Goal: Transaction & Acquisition: Purchase product/service

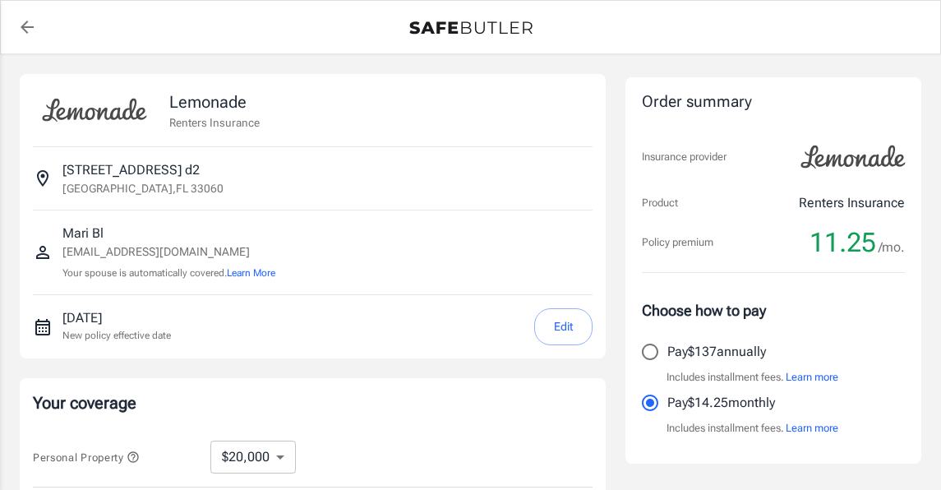
select select "20000"
select select "500"
click at [266, 157] on div "[STREET_ADDRESS]" at bounding box center [313, 178] width 560 height 62
drag, startPoint x: 265, startPoint y: 159, endPoint x: 255, endPoint y: 177, distance: 21.0
click at [263, 168] on div "[STREET_ADDRESS]" at bounding box center [313, 178] width 560 height 36
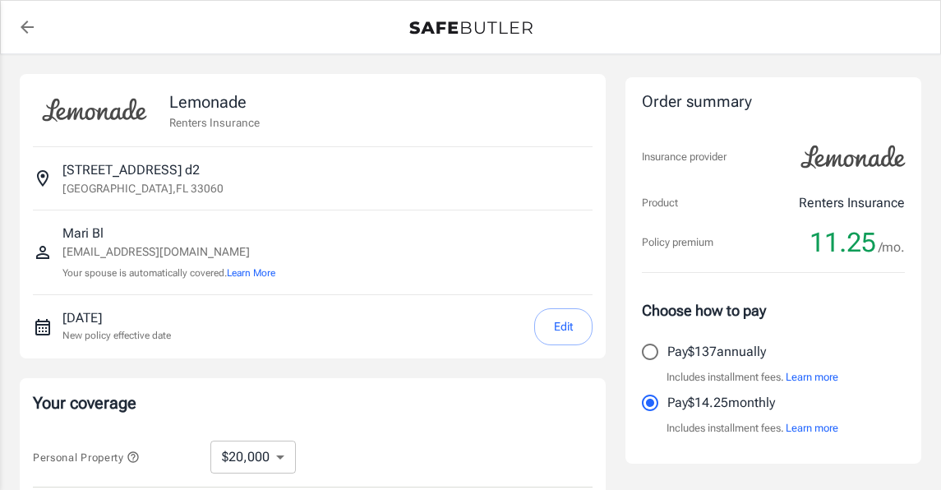
click at [200, 167] on p "[STREET_ADDRESS] d2" at bounding box center [130, 170] width 137 height 20
click at [200, 168] on p "[STREET_ADDRESS] d2" at bounding box center [130, 170] width 137 height 20
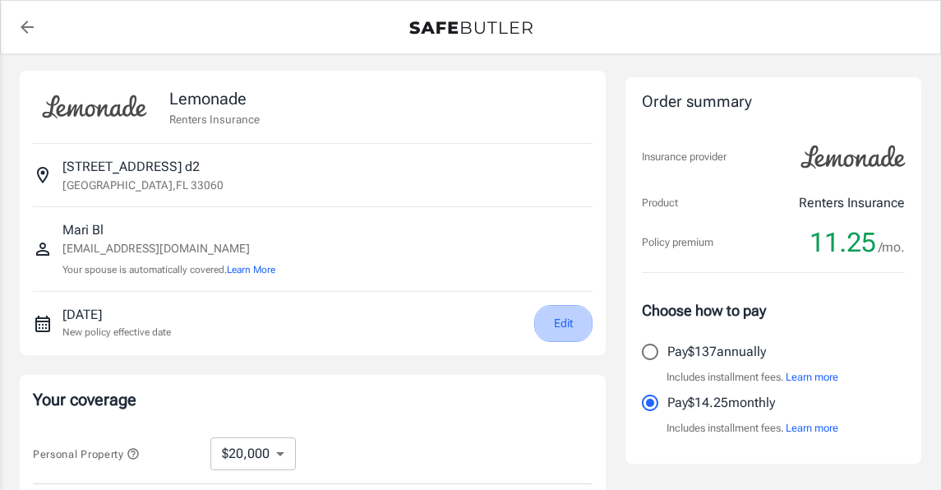
click at [553, 322] on button "Edit" at bounding box center [563, 323] width 58 height 37
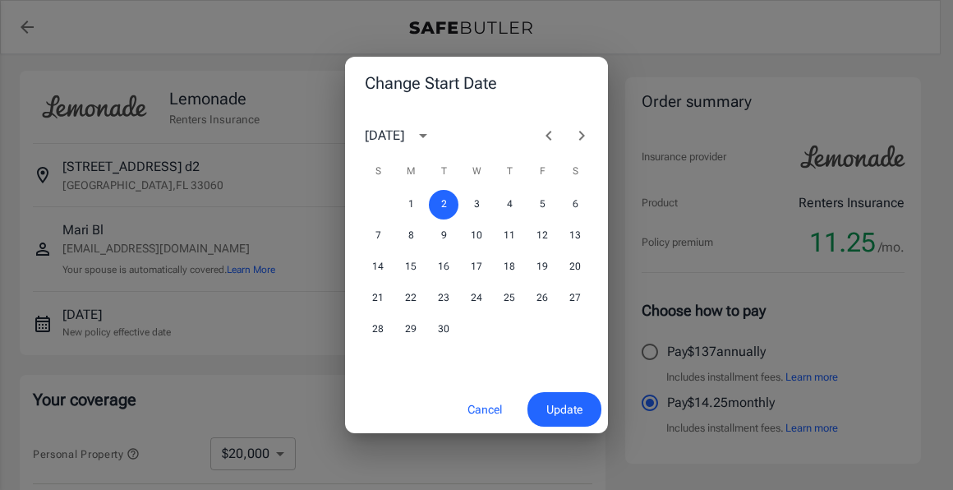
click at [459, 216] on div "1 2 3 4 5 6" at bounding box center [476, 205] width 263 height 30
click at [449, 210] on button "2" at bounding box center [444, 205] width 30 height 30
click at [583, 402] on button "Update" at bounding box center [565, 409] width 74 height 35
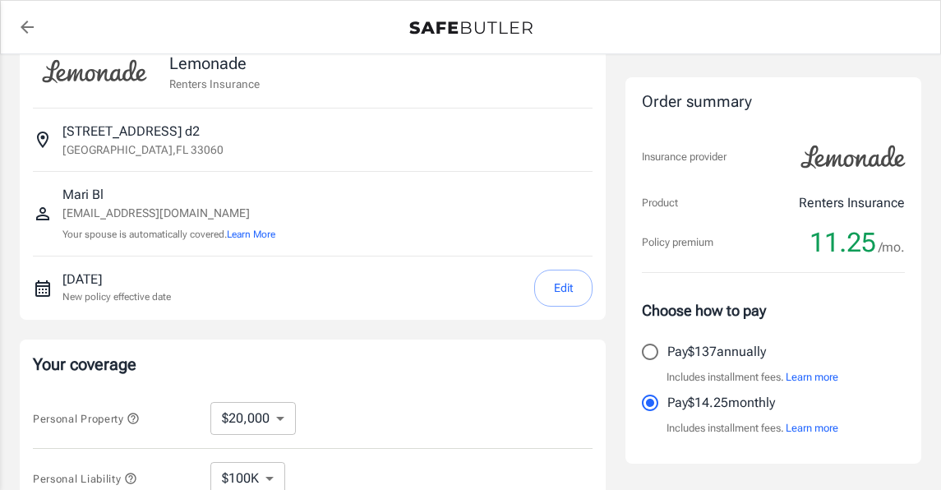
scroll to position [0, 0]
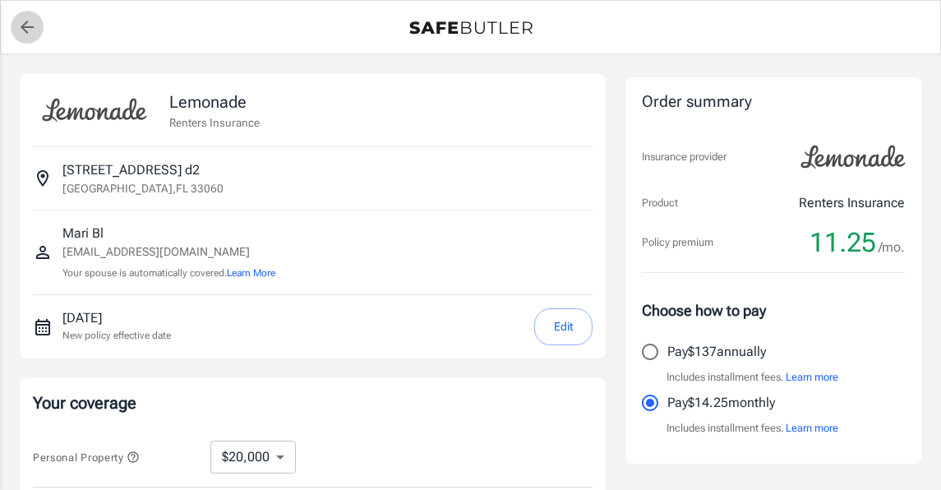
click at [19, 32] on icon "back to quotes" at bounding box center [27, 27] width 20 height 20
